Goal: Task Accomplishment & Management: Use online tool/utility

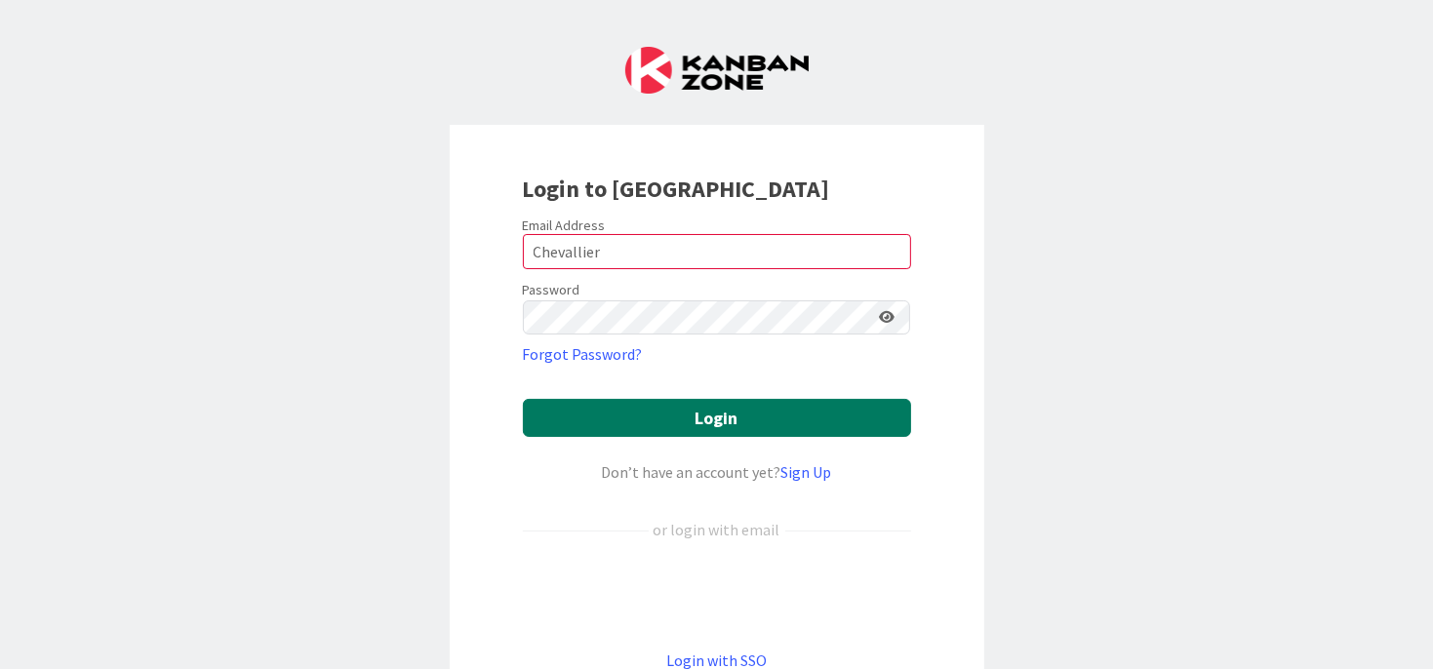
click at [704, 422] on button "Login" at bounding box center [717, 418] width 388 height 38
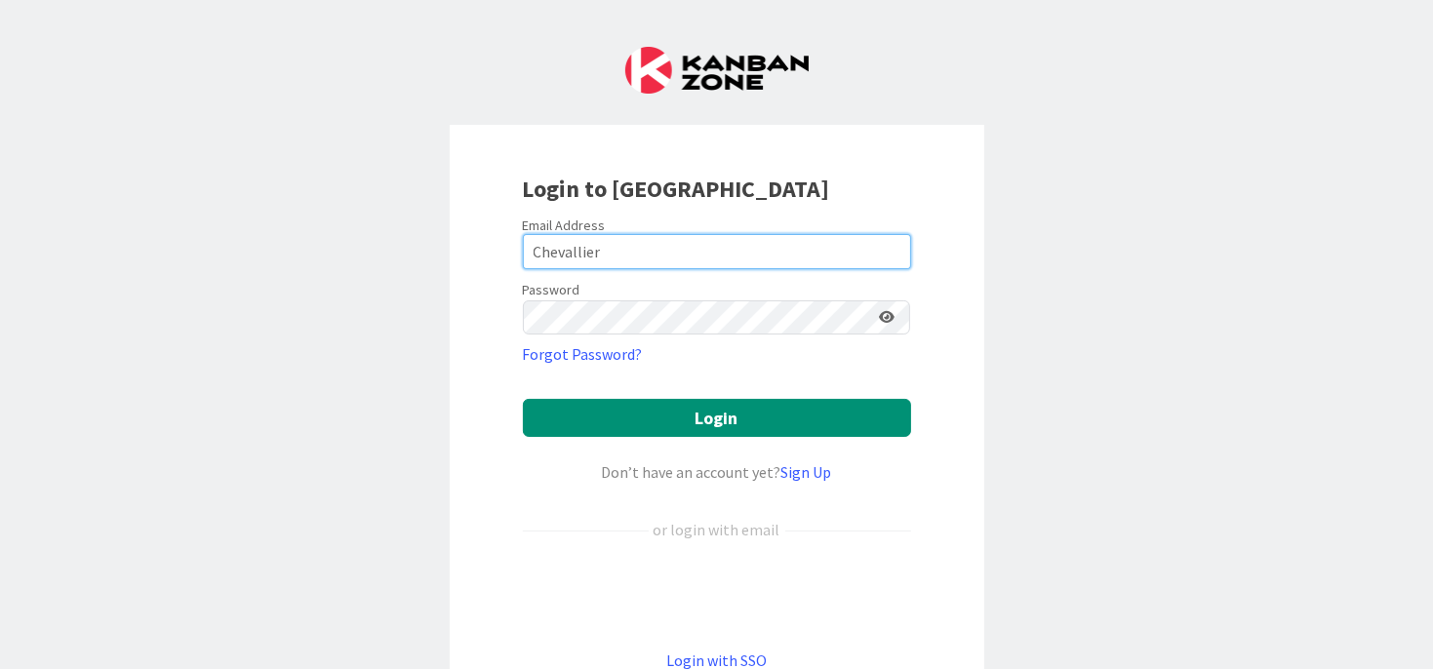
click at [626, 257] on input "Chevallier" at bounding box center [717, 251] width 388 height 35
drag, startPoint x: 626, startPoint y: 257, endPoint x: 412, endPoint y: 256, distance: 214.7
click at [412, 256] on div "Login to [GEOGRAPHIC_DATA] Email Address Chevallier Password Forgot Password? L…" at bounding box center [716, 334] width 1433 height 669
type input "[PERSON_NAME][EMAIL_ADDRESS][DOMAIN_NAME]"
click at [523, 399] on button "Login" at bounding box center [717, 418] width 388 height 38
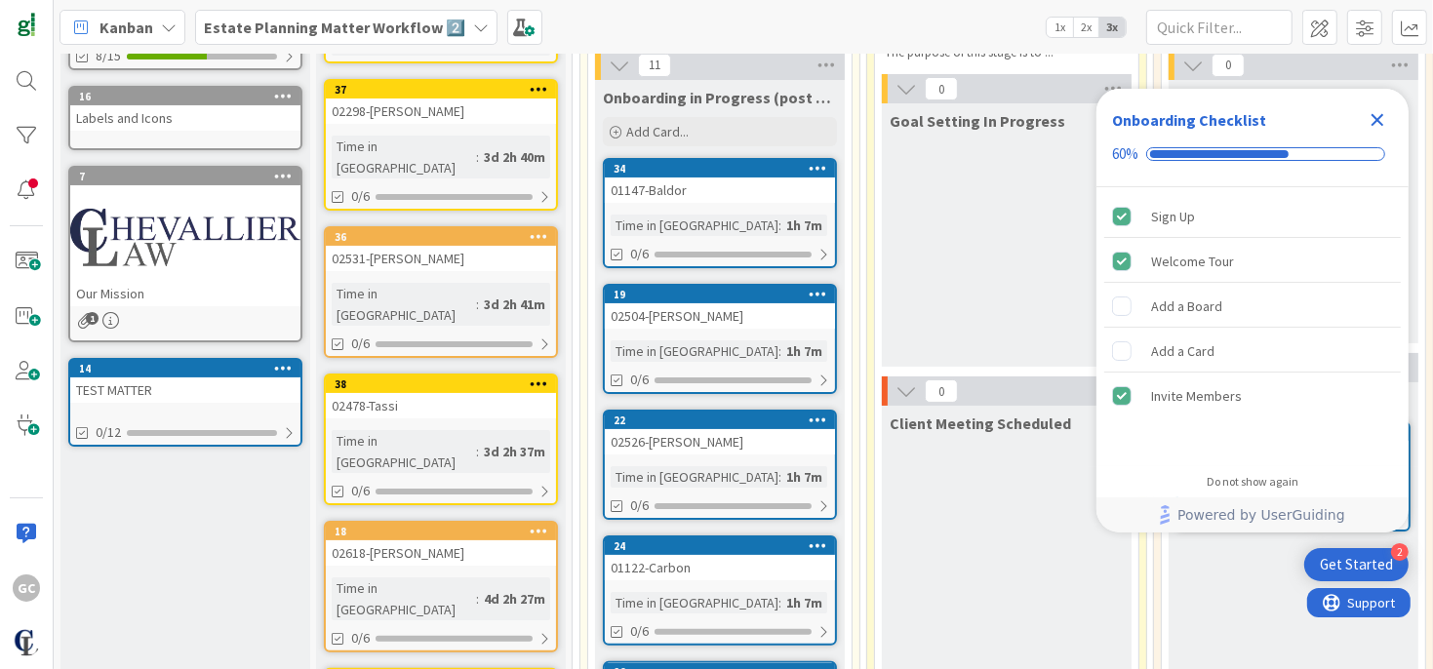
scroll to position [98, 0]
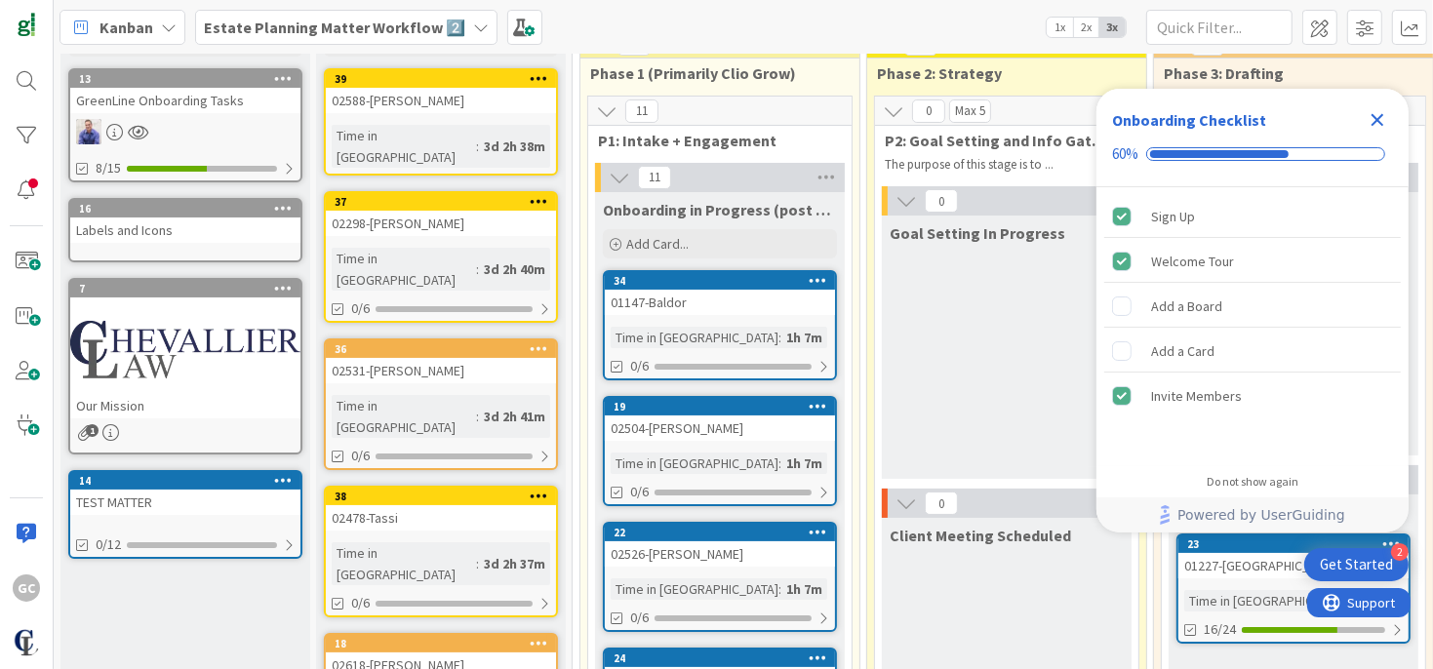
click at [1377, 129] on icon "Close Checklist" at bounding box center [1377, 119] width 23 height 23
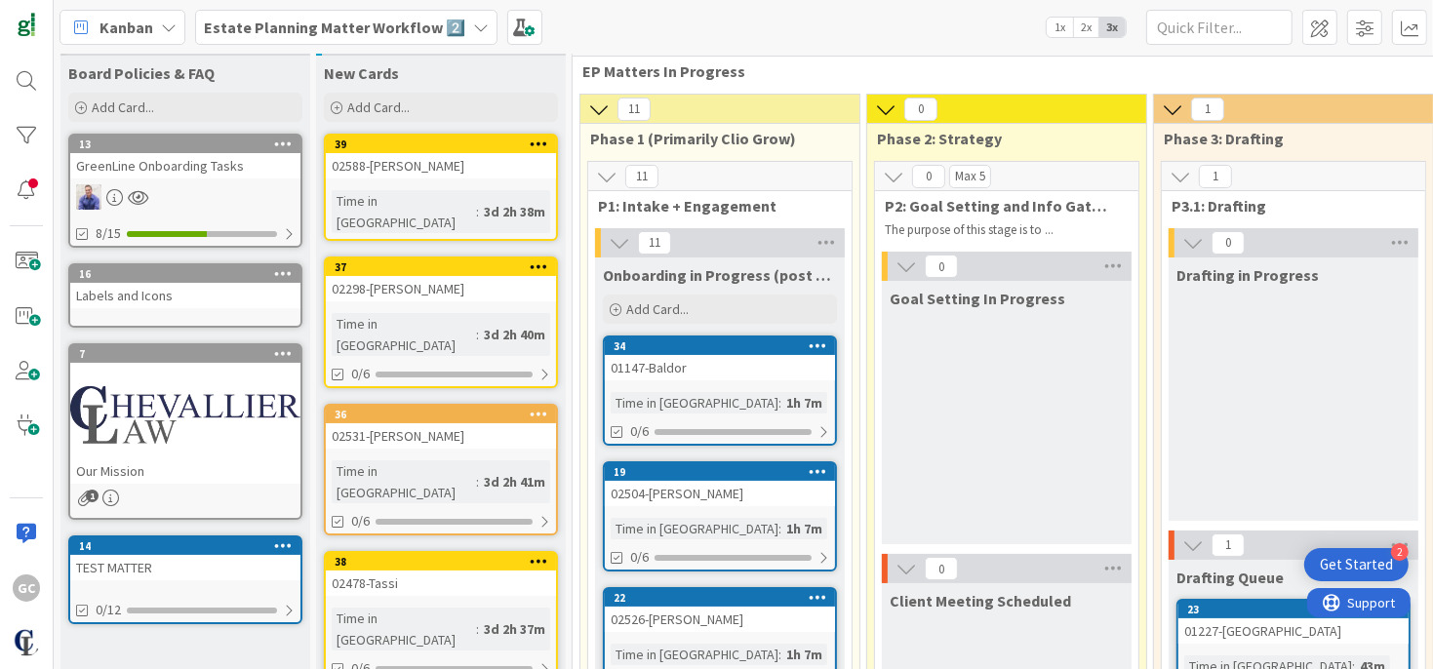
scroll to position [0, 0]
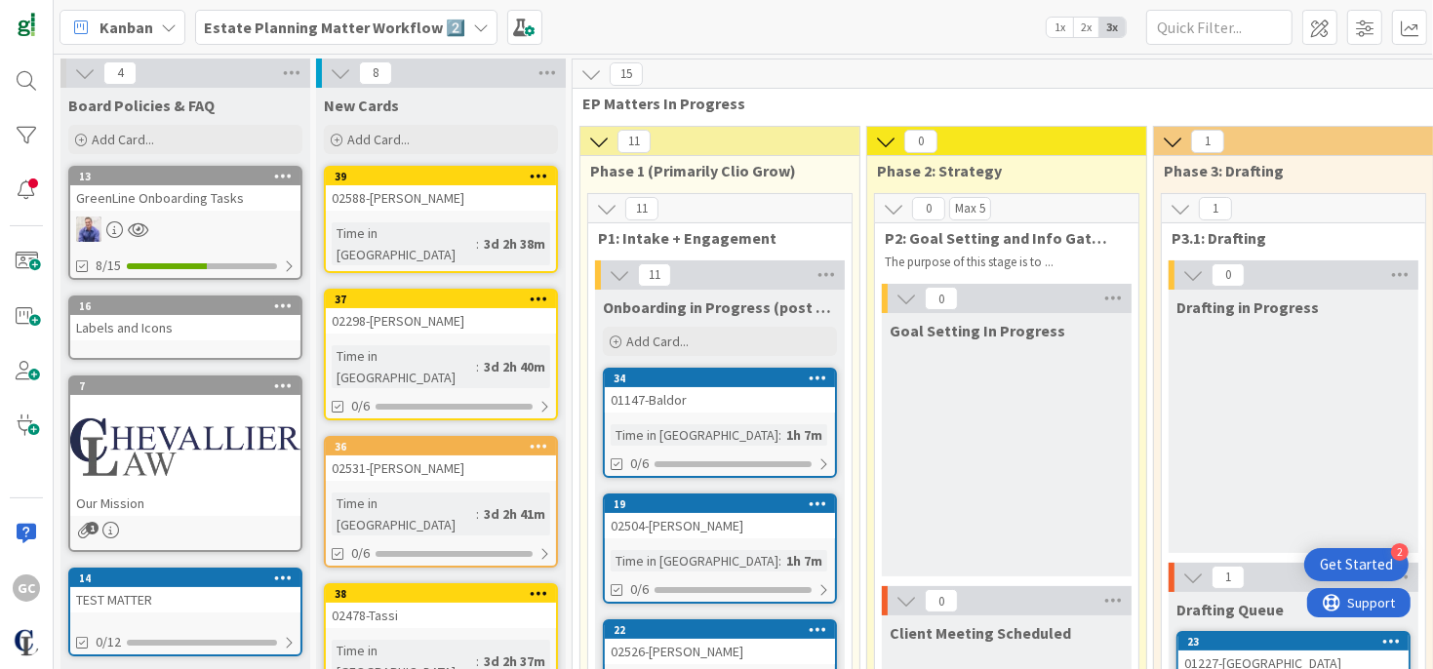
click at [321, 19] on b "Estate Planning Matter Workflow 2️⃣" at bounding box center [334, 28] width 261 height 20
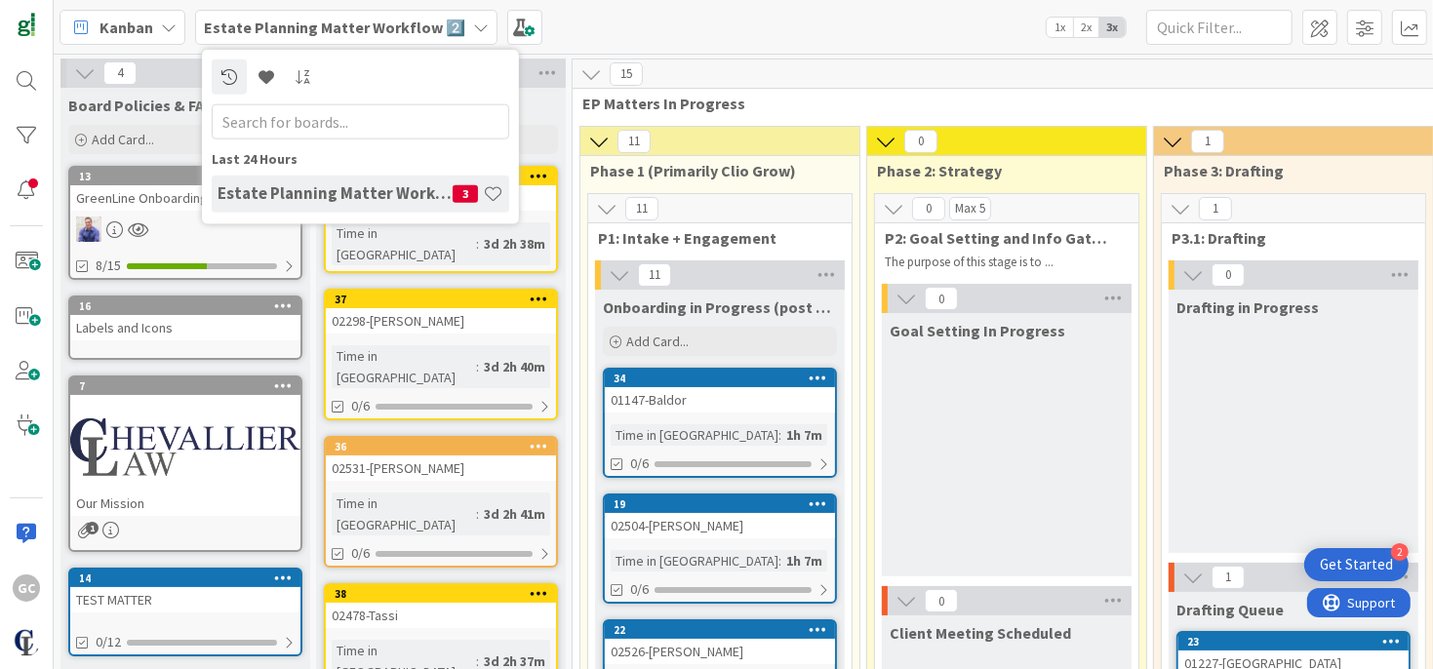
click at [897, 39] on div "Kanban Estate Planning Matter Workflow 2️⃣ Last 24 Hours Estate Planning Matter…" at bounding box center [744, 27] width 1380 height 54
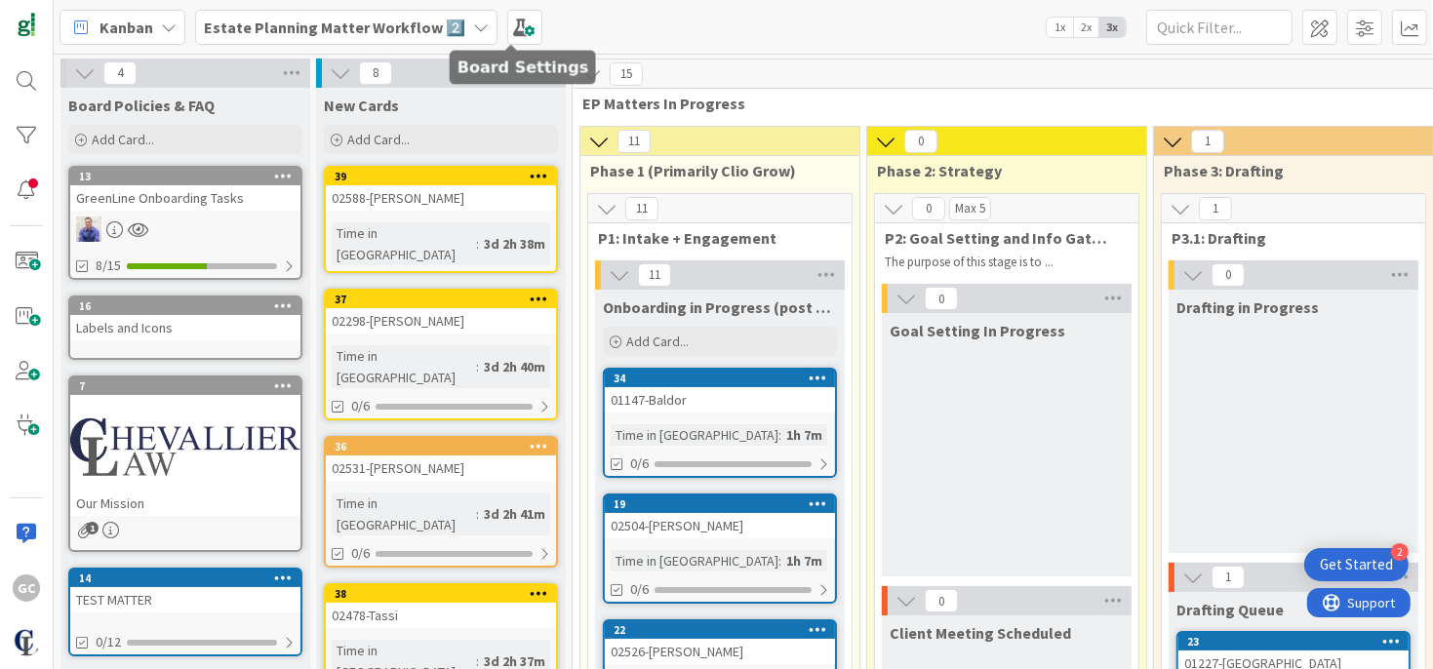
click at [521, 29] on span at bounding box center [524, 27] width 35 height 35
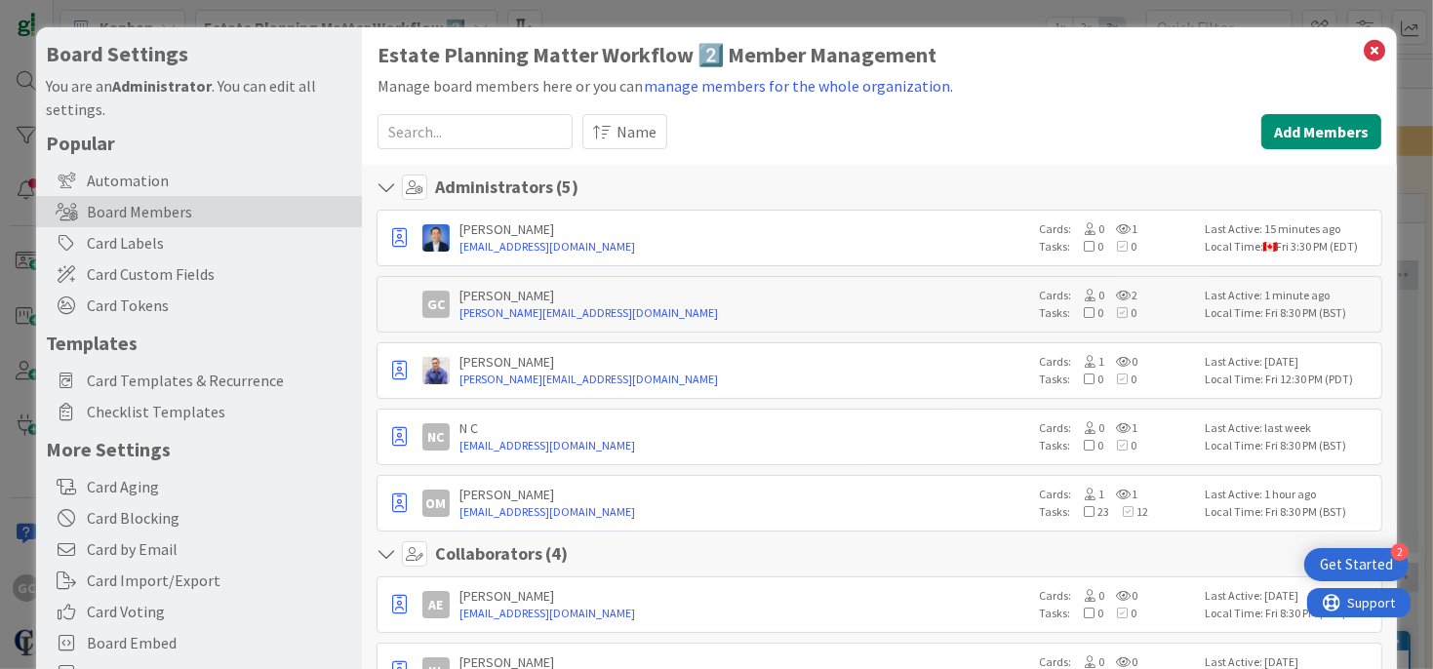
click at [195, 409] on span "Checklist Templates" at bounding box center [219, 411] width 265 height 23
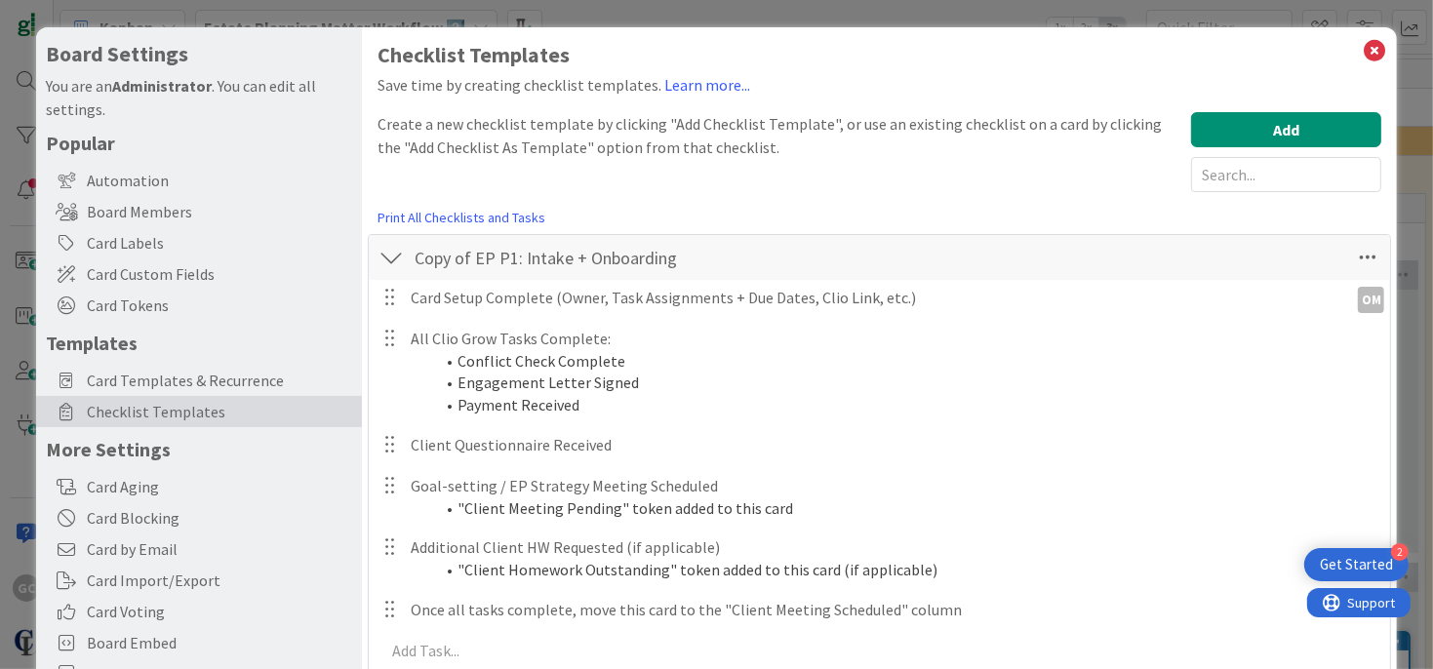
click at [428, 214] on link "Print All Checklists and Tasks" at bounding box center [462, 218] width 168 height 20
click at [1362, 49] on icon at bounding box center [1374, 50] width 25 height 27
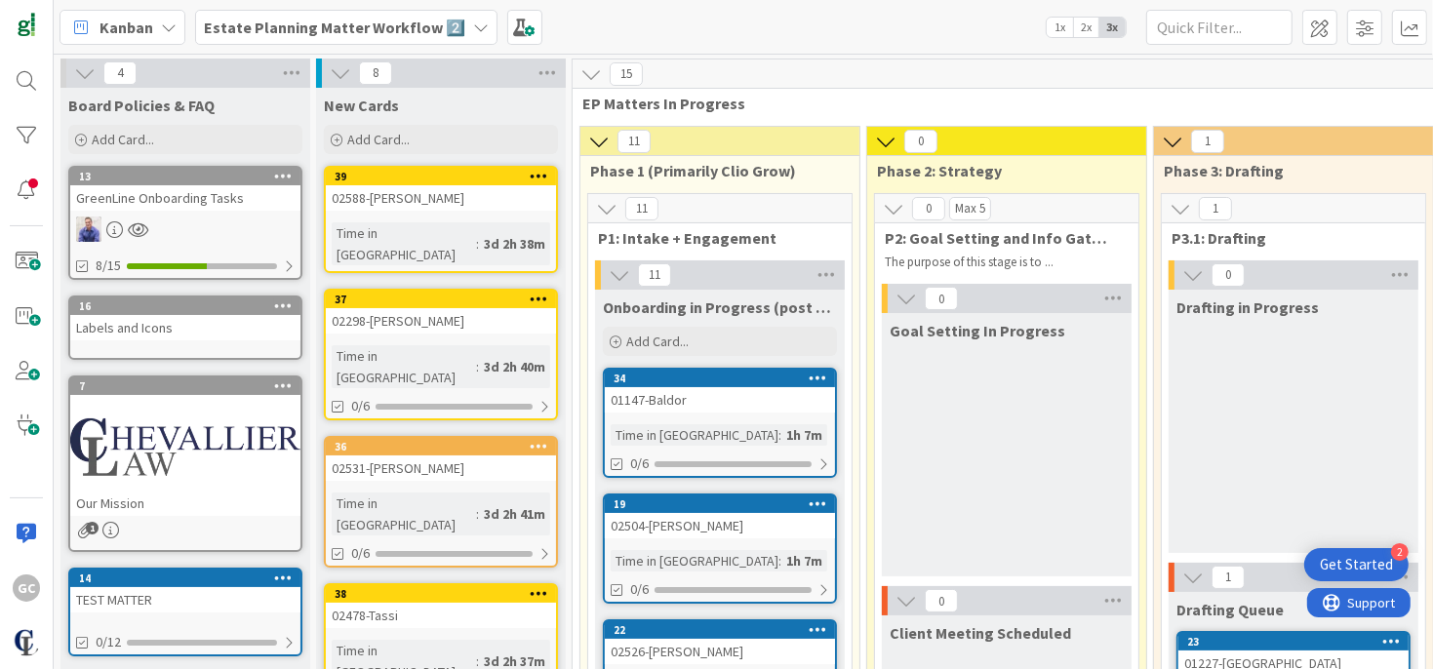
click at [473, 20] on icon at bounding box center [481, 28] width 16 height 16
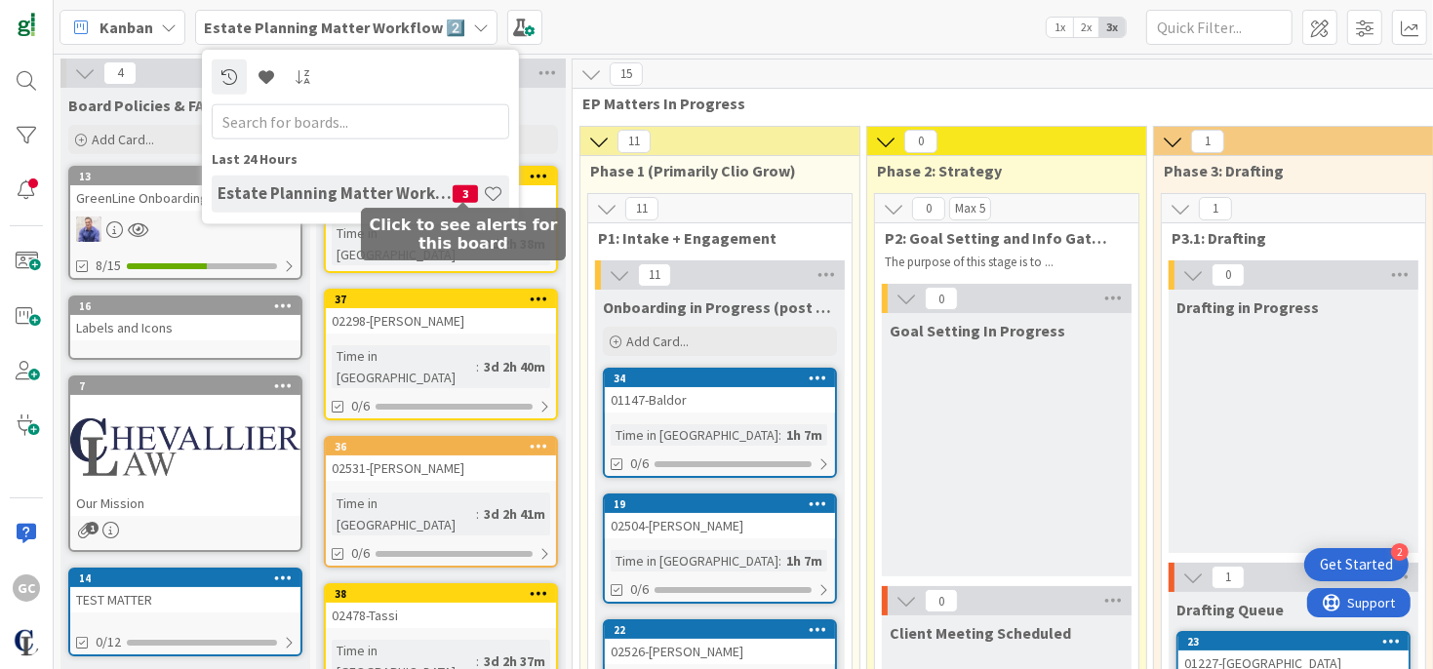
click at [463, 187] on span "3" at bounding box center [465, 193] width 25 height 18
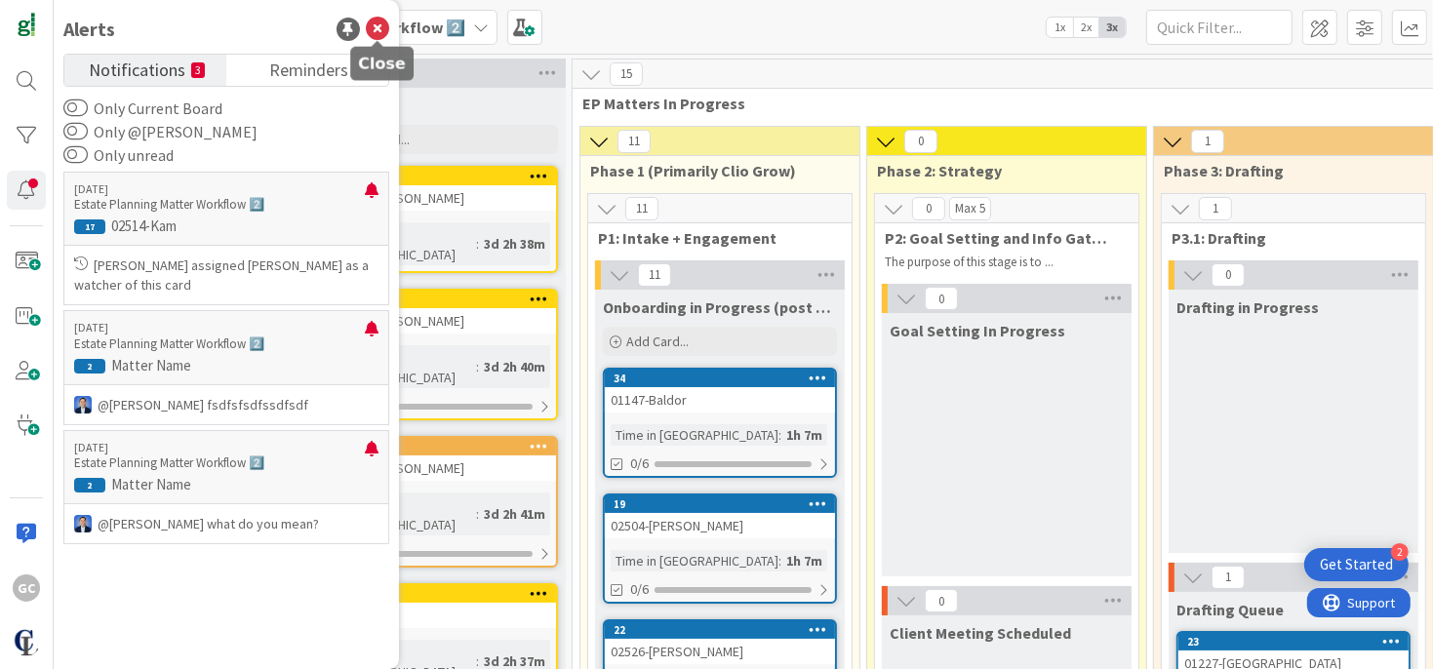
click at [371, 29] on icon at bounding box center [377, 29] width 23 height 23
